Goal: Task Accomplishment & Management: Complete application form

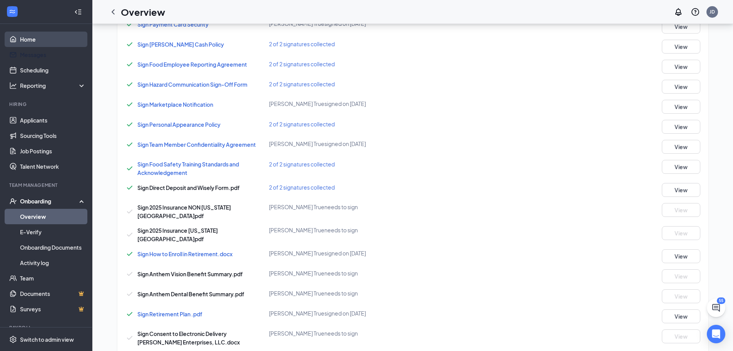
click at [43, 43] on link "Home" at bounding box center [53, 39] width 66 height 15
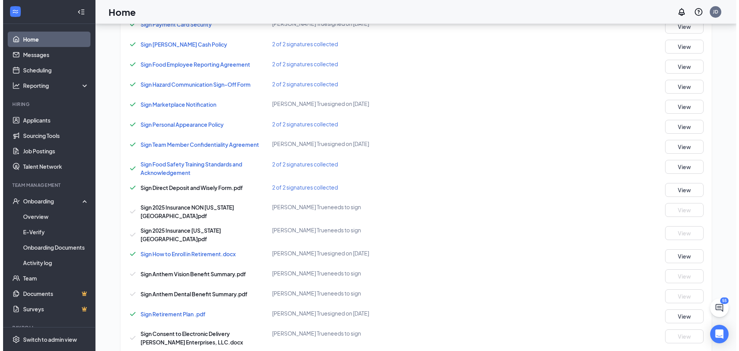
scroll to position [16, 0]
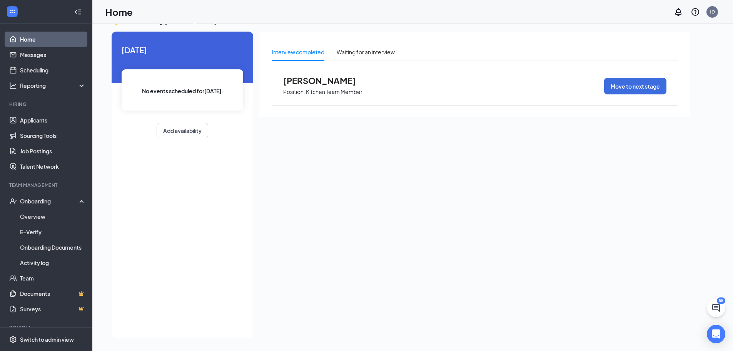
click at [45, 35] on link "Home" at bounding box center [53, 39] width 66 height 15
click at [50, 213] on link "Overview" at bounding box center [53, 216] width 66 height 15
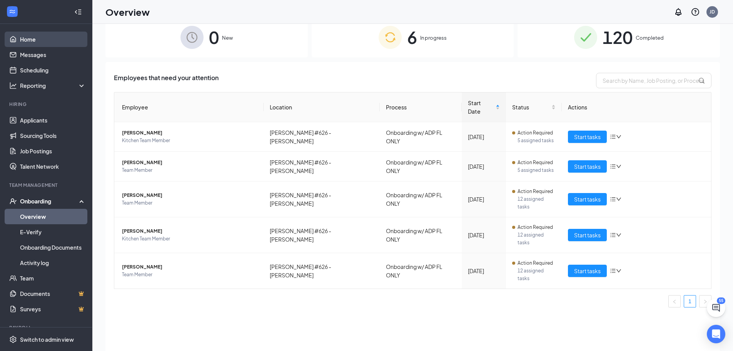
click at [24, 42] on link "Home" at bounding box center [53, 39] width 66 height 15
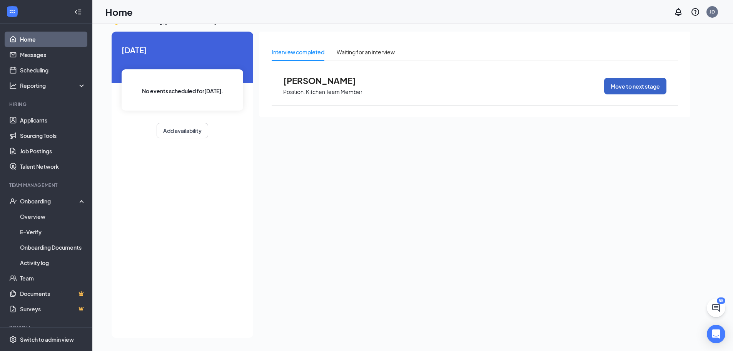
click at [657, 94] on button "Move to next stage" at bounding box center [635, 86] width 62 height 17
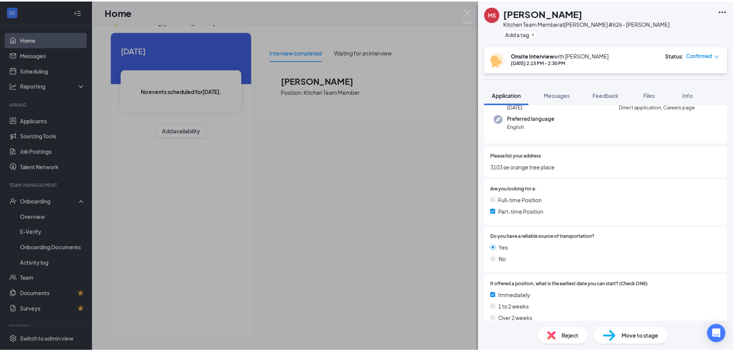
scroll to position [77, 0]
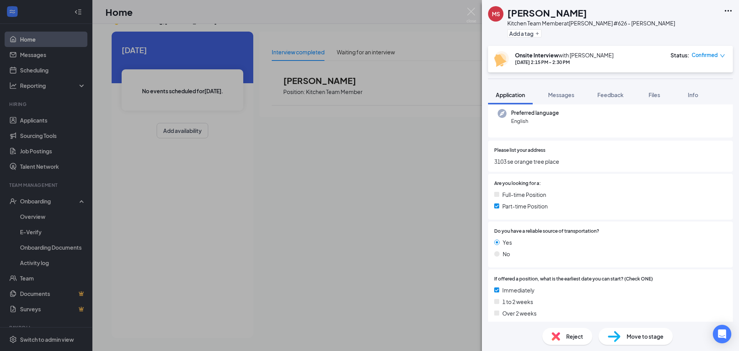
click at [630, 340] on div "Move to stage" at bounding box center [635, 335] width 74 height 17
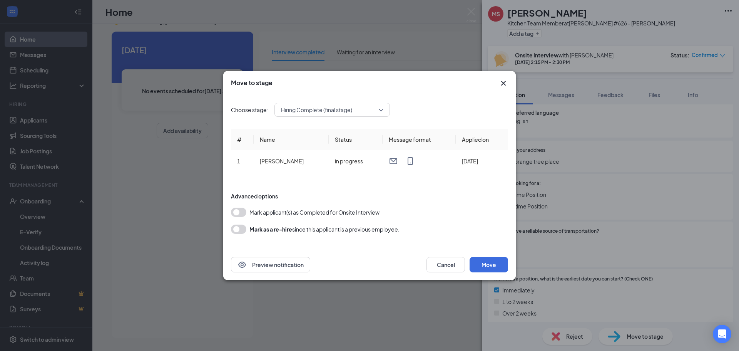
click at [233, 212] on button "button" at bounding box center [238, 211] width 15 height 9
click at [502, 268] on button "Move" at bounding box center [489, 264] width 38 height 15
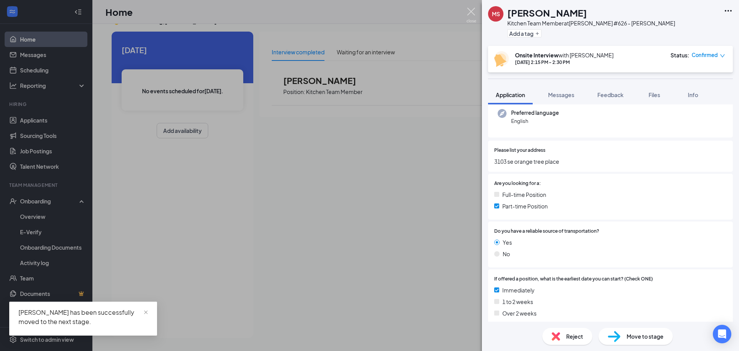
click at [468, 10] on img at bounding box center [471, 15] width 10 height 15
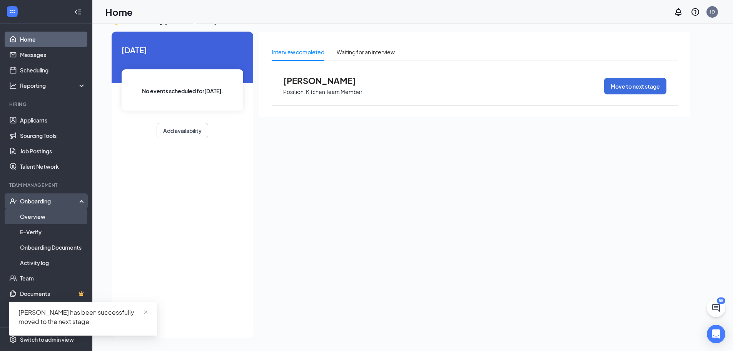
click at [32, 215] on link "Overview" at bounding box center [53, 216] width 66 height 15
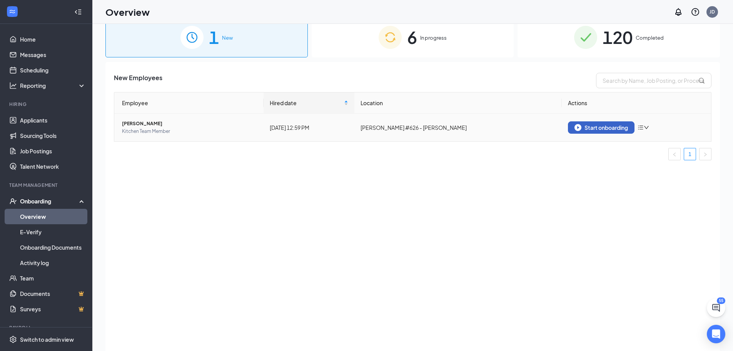
click at [608, 122] on button "Start onboarding" at bounding box center [601, 127] width 67 height 12
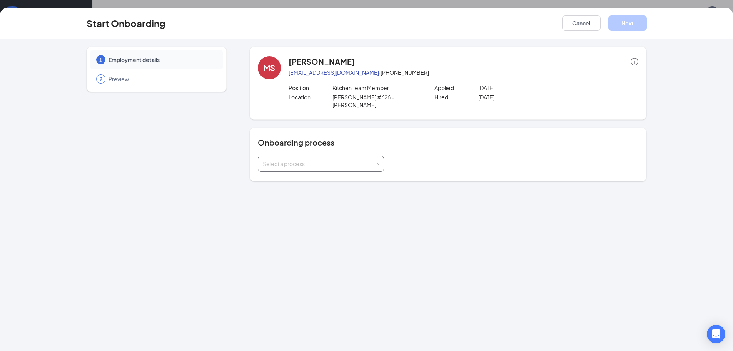
click at [320, 160] on div "Select a process" at bounding box center [319, 164] width 113 height 8
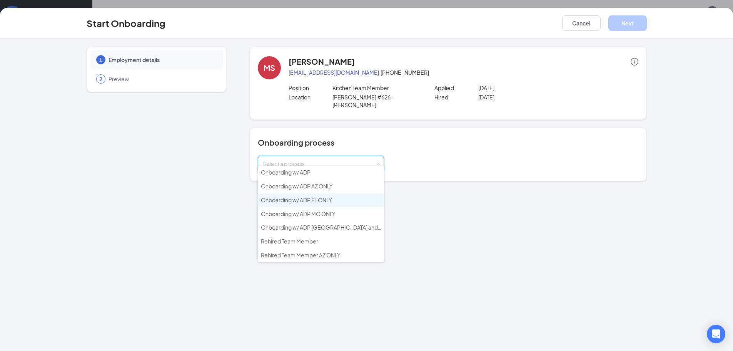
click at [321, 200] on span "Onboarding w/ ADP FL ONLY" at bounding box center [296, 199] width 71 height 7
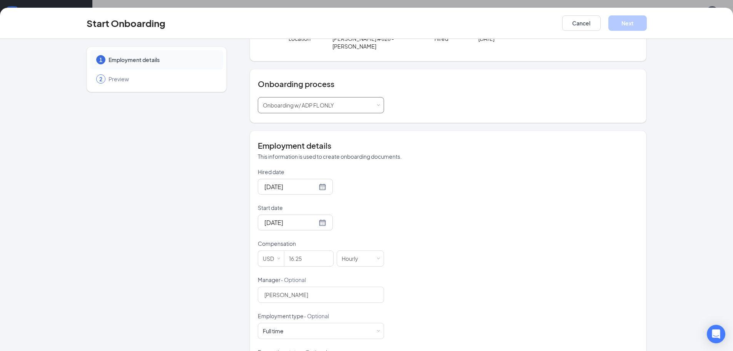
scroll to position [77, 0]
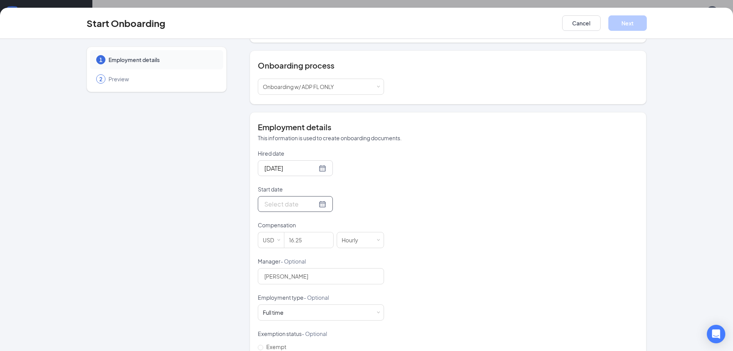
click at [316, 199] on div at bounding box center [295, 204] width 62 height 10
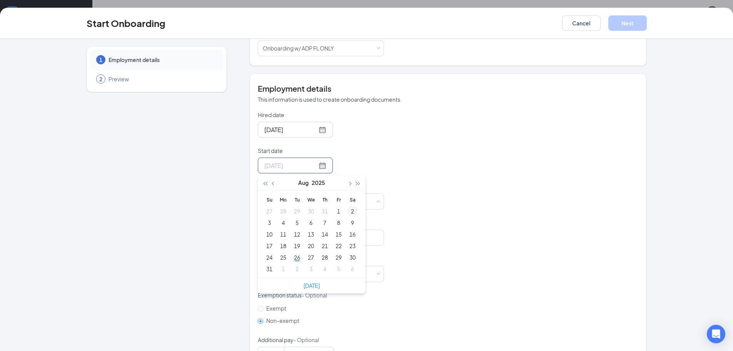
type input "[DATE]"
click at [349, 175] on button "button" at bounding box center [349, 182] width 8 height 15
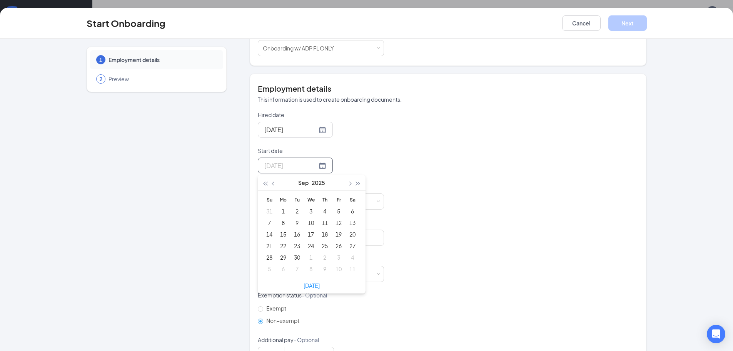
type input "[DATE]"
click at [272, 175] on button "button" at bounding box center [274, 182] width 8 height 15
type input "[DATE]"
click at [345, 176] on button "button" at bounding box center [349, 182] width 8 height 15
type input "[DATE]"
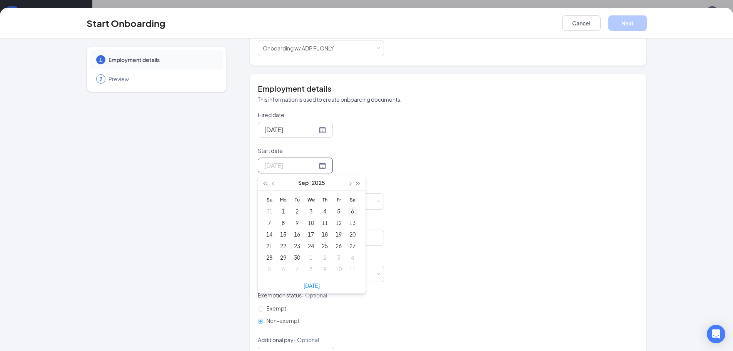
type input "[DATE]"
click at [348, 206] on div "6" at bounding box center [352, 210] width 9 height 9
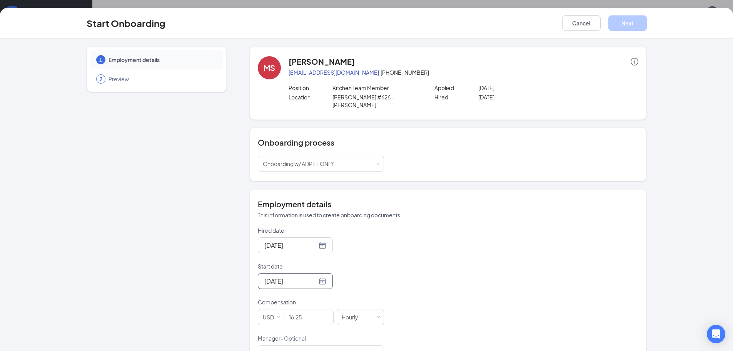
scroll to position [77, 0]
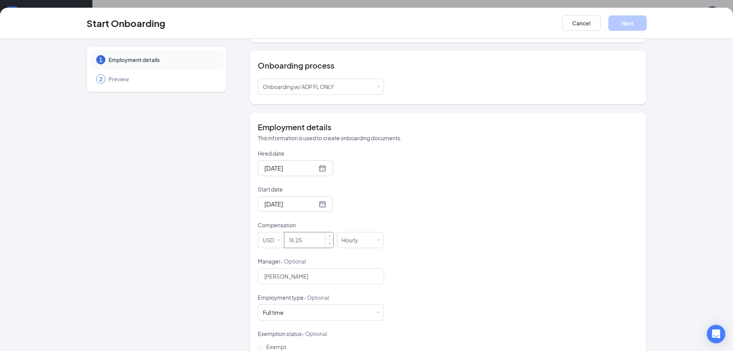
click at [295, 232] on input "16.25" at bounding box center [308, 239] width 49 height 15
drag, startPoint x: 301, startPoint y: 232, endPoint x: 282, endPoint y: 232, distance: 19.2
click at [284, 232] on input "16.25" at bounding box center [308, 239] width 49 height 15
type input "15"
click at [399, 227] on div "Hired date [DATE] Start date [DATE] [DATE] Su Mo Tu We Th Fr Sa 31 1 2 3 4 5 6 …" at bounding box center [448, 293] width 381 height 288
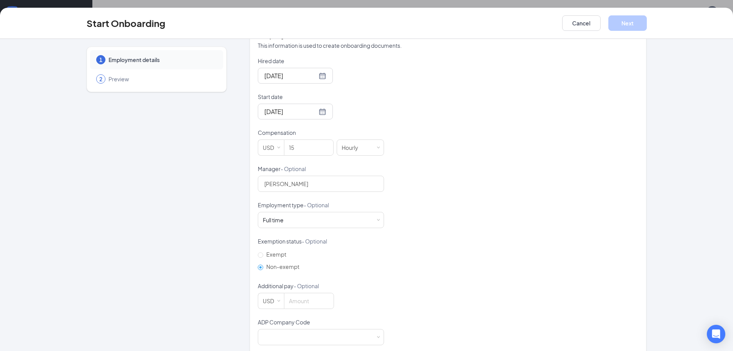
scroll to position [173, 0]
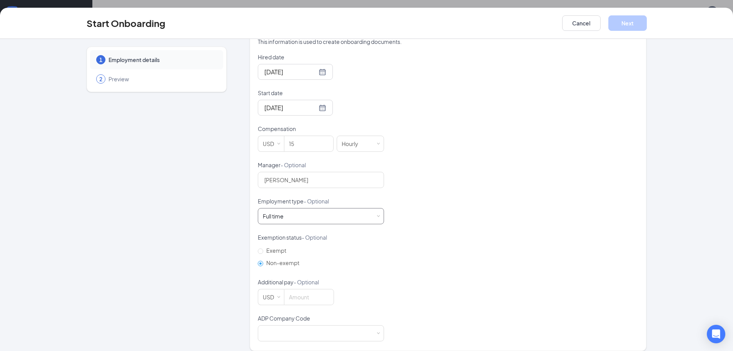
click at [279, 208] on div "Full time Works 30+ hours per week and is reasonably expected to work" at bounding box center [321, 215] width 116 height 15
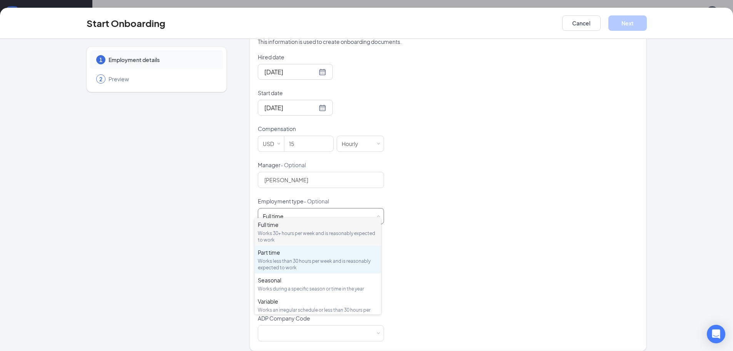
click at [273, 259] on div "Works less than 30 hours per week and is reasonably expected to work" at bounding box center [318, 263] width 120 height 13
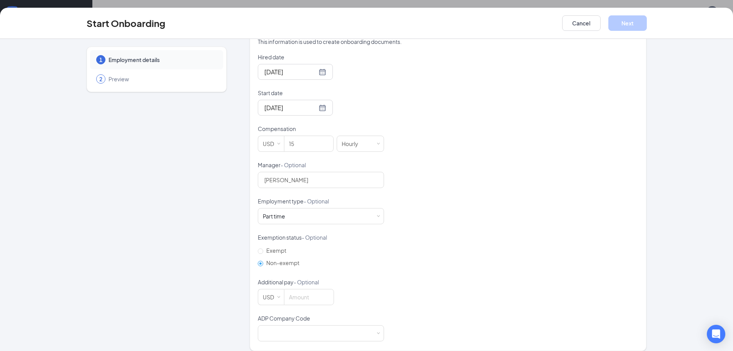
click at [429, 224] on div "Hired date [DATE] Start date [DATE] [DATE] Su Mo Tu We Th Fr Sa 31 1 2 3 4 5 6 …" at bounding box center [448, 197] width 381 height 288
click at [309, 292] on input at bounding box center [308, 296] width 49 height 15
click at [402, 267] on div "Hired date [DATE] Start date [DATE] [DATE] Su Mo Tu We Th Fr Sa 31 1 2 3 4 5 6 …" at bounding box center [448, 197] width 381 height 288
click at [291, 330] on div at bounding box center [321, 332] width 116 height 15
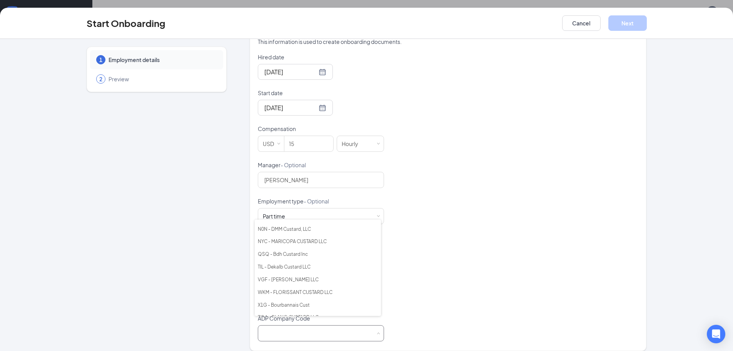
scroll to position [231, 0]
click at [285, 261] on li "N0N - DMM Custard, LLC" at bounding box center [318, 267] width 126 height 13
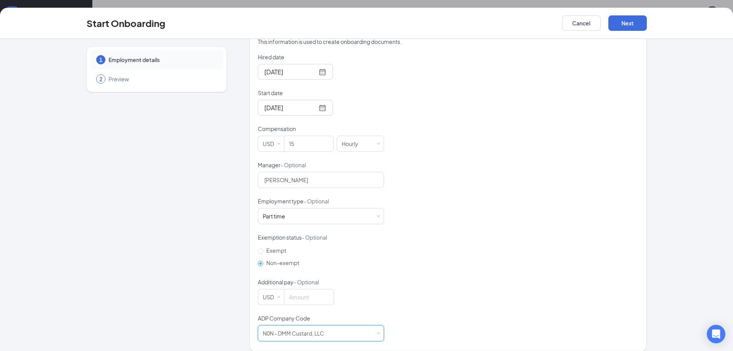
click at [516, 243] on div "Hired date [DATE] Start date [DATE] [DATE] Su Mo Tu We Th Fr Sa 31 1 2 3 4 5 6 …" at bounding box center [448, 197] width 381 height 288
click at [629, 22] on button "Next" at bounding box center [627, 22] width 38 height 15
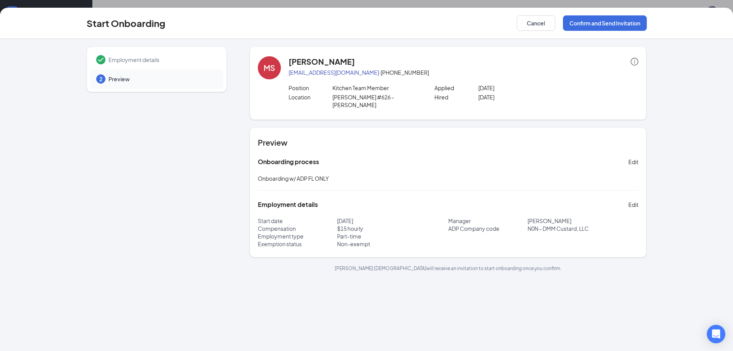
scroll to position [0, 0]
click at [586, 27] on button "Confirm and Send Invitation" at bounding box center [605, 22] width 84 height 15
click at [376, 88] on p "Kitchen Team Member" at bounding box center [376, 88] width 87 height 8
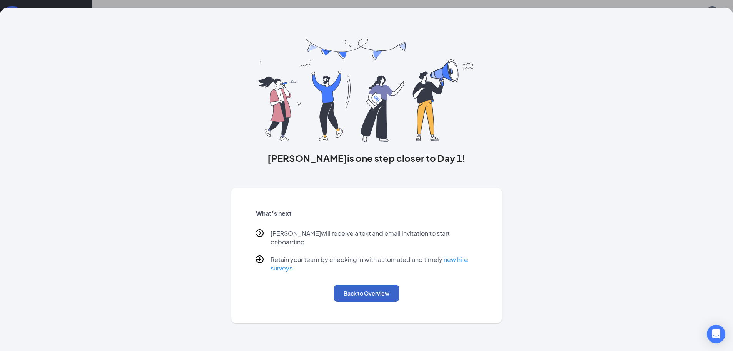
click at [349, 284] on button "Back to Overview" at bounding box center [366, 292] width 65 height 17
